Goal: Task Accomplishment & Management: Use online tool/utility

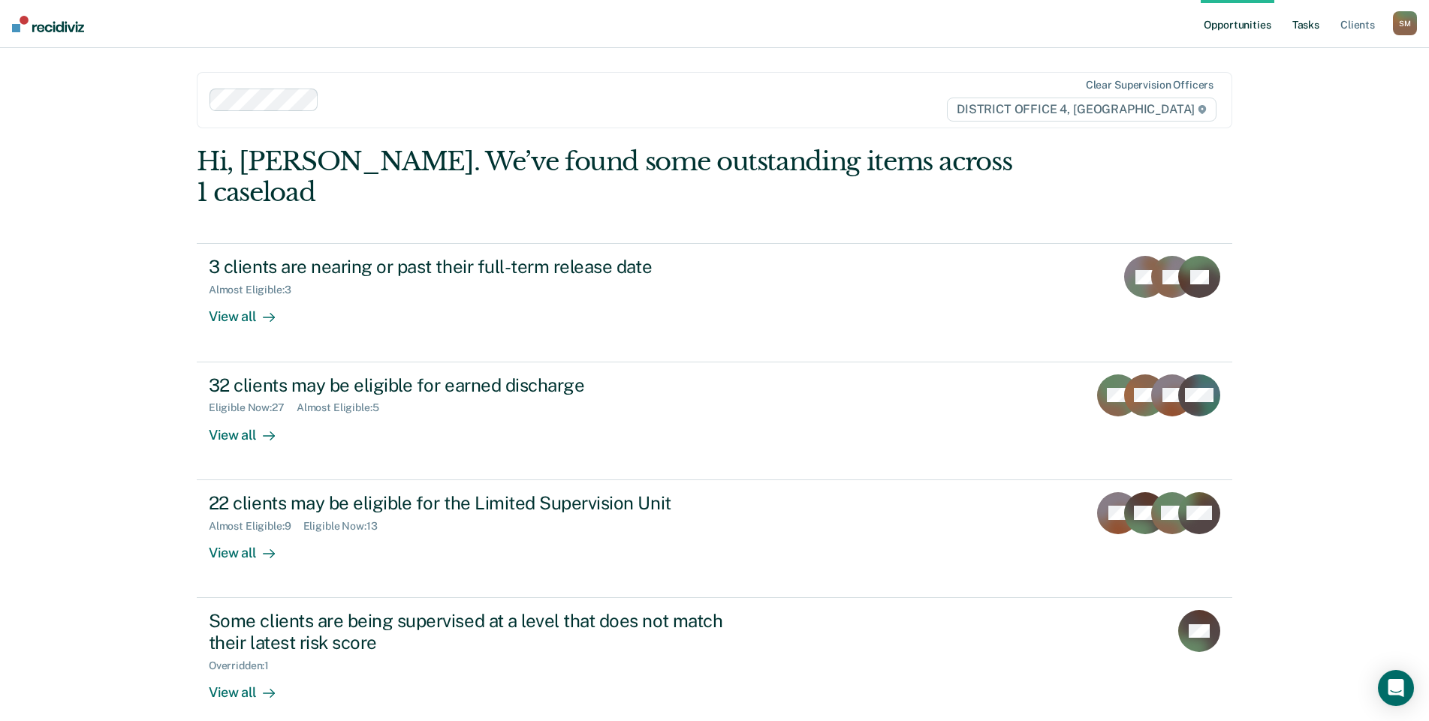
click at [1306, 24] on link "Tasks" at bounding box center [1305, 24] width 33 height 48
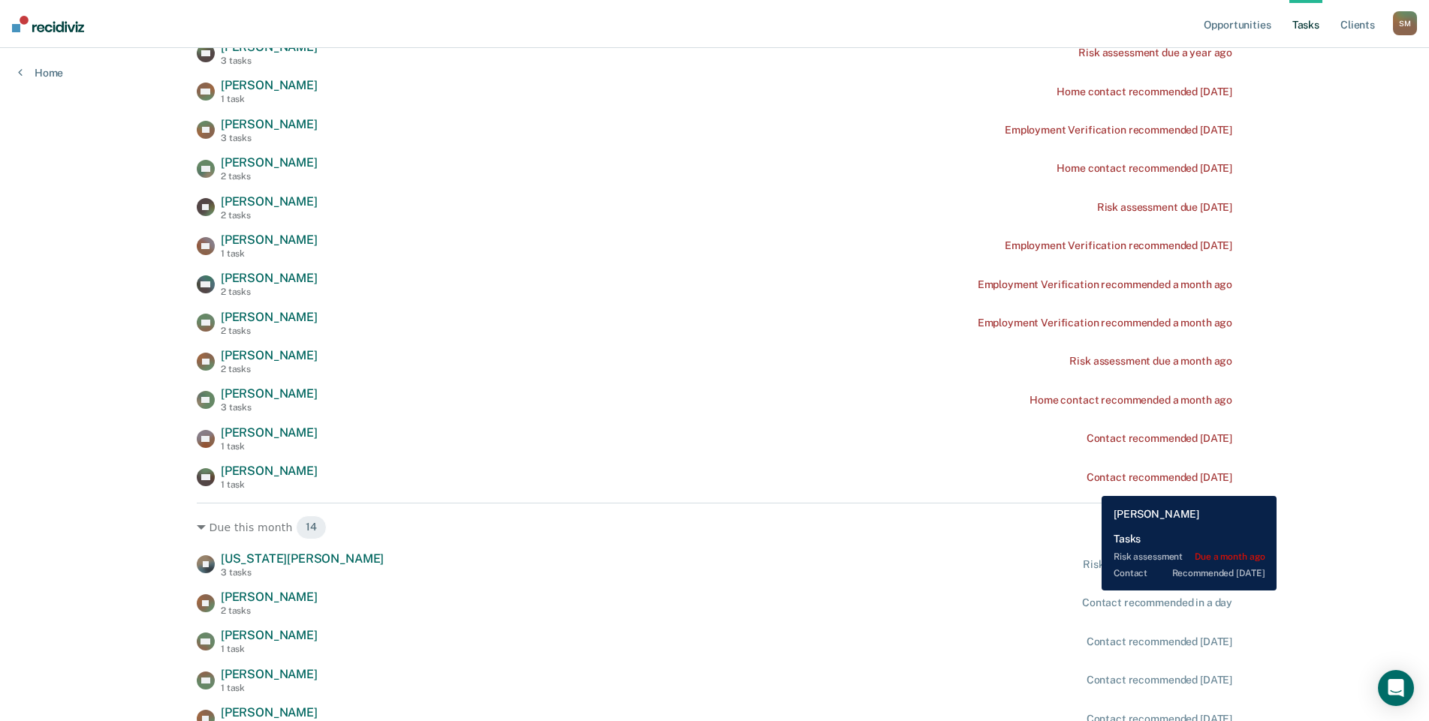
scroll to position [375, 0]
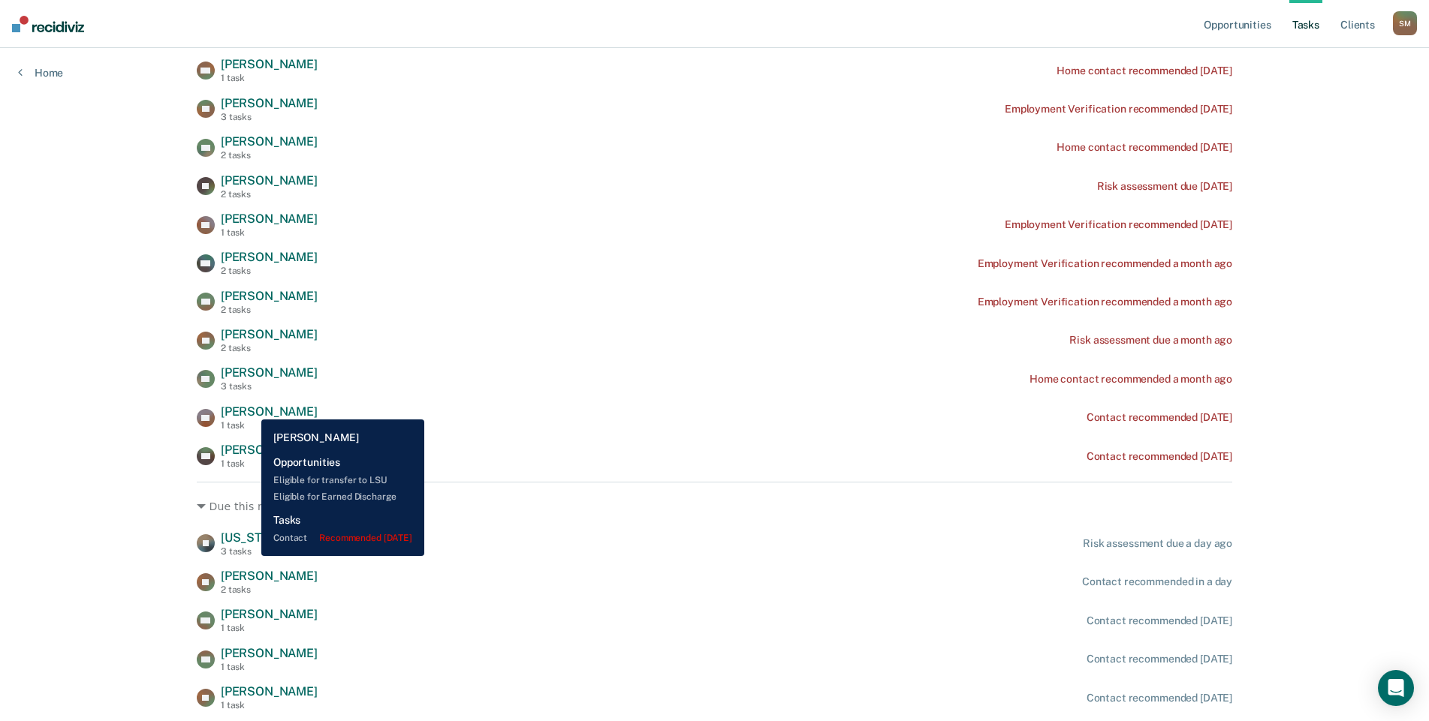
click at [250, 408] on span "[PERSON_NAME]" at bounding box center [269, 412] width 97 height 14
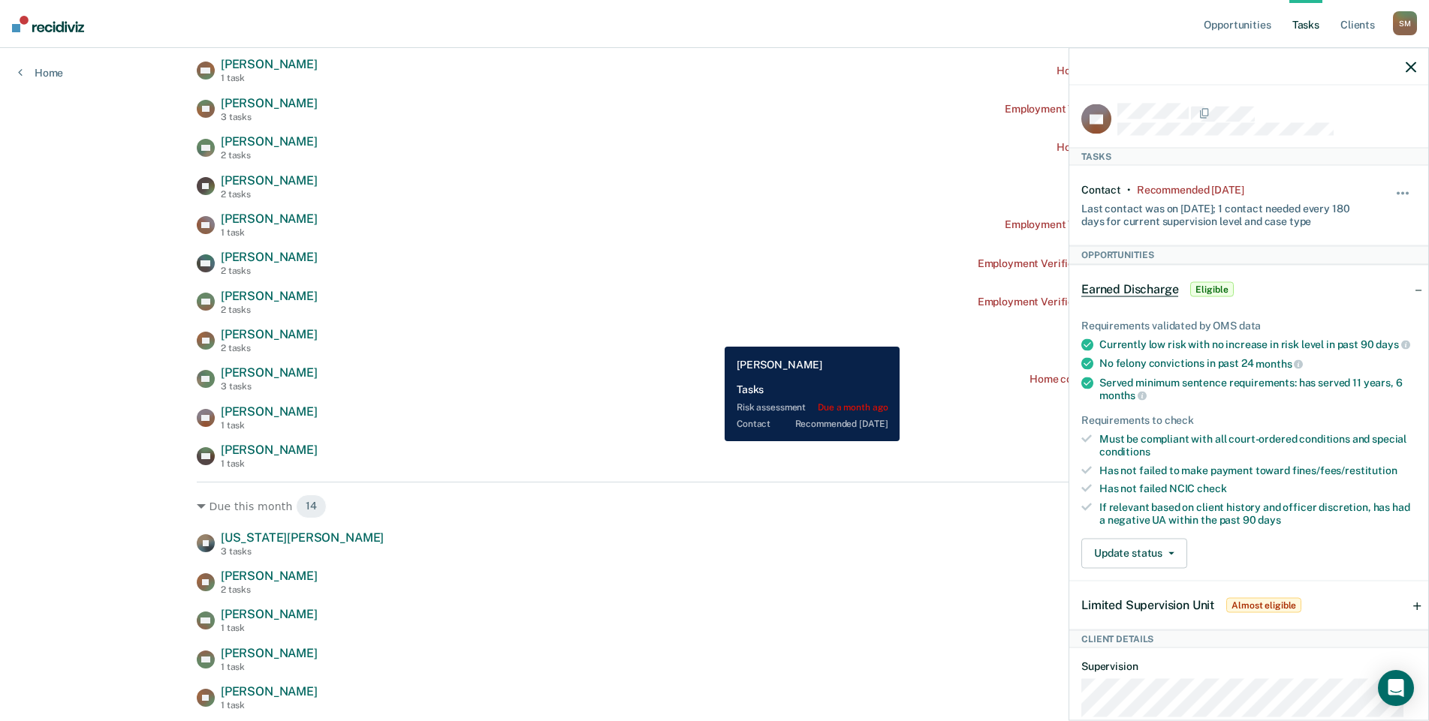
click at [713, 336] on div "YR [PERSON_NAME] 2 tasks Risk assessment due a month ago" at bounding box center [714, 340] width 1035 height 26
